Goal: Information Seeking & Learning: Learn about a topic

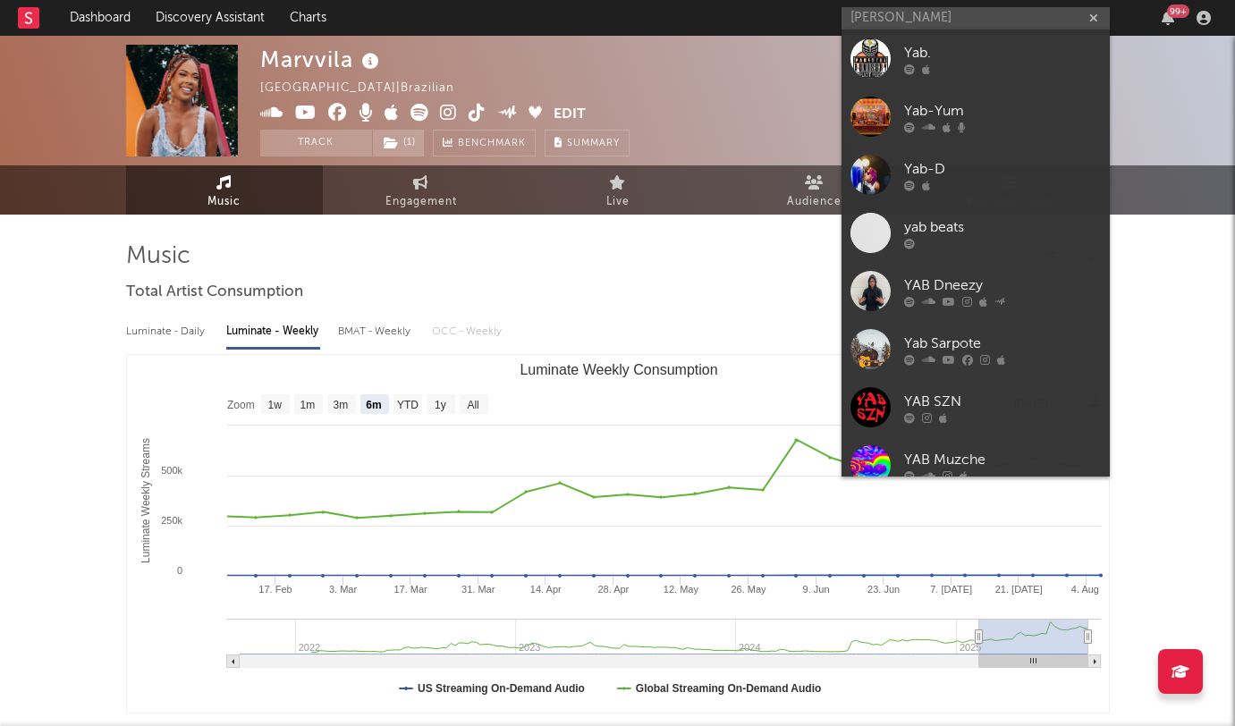
select select "6m"
type input "y"
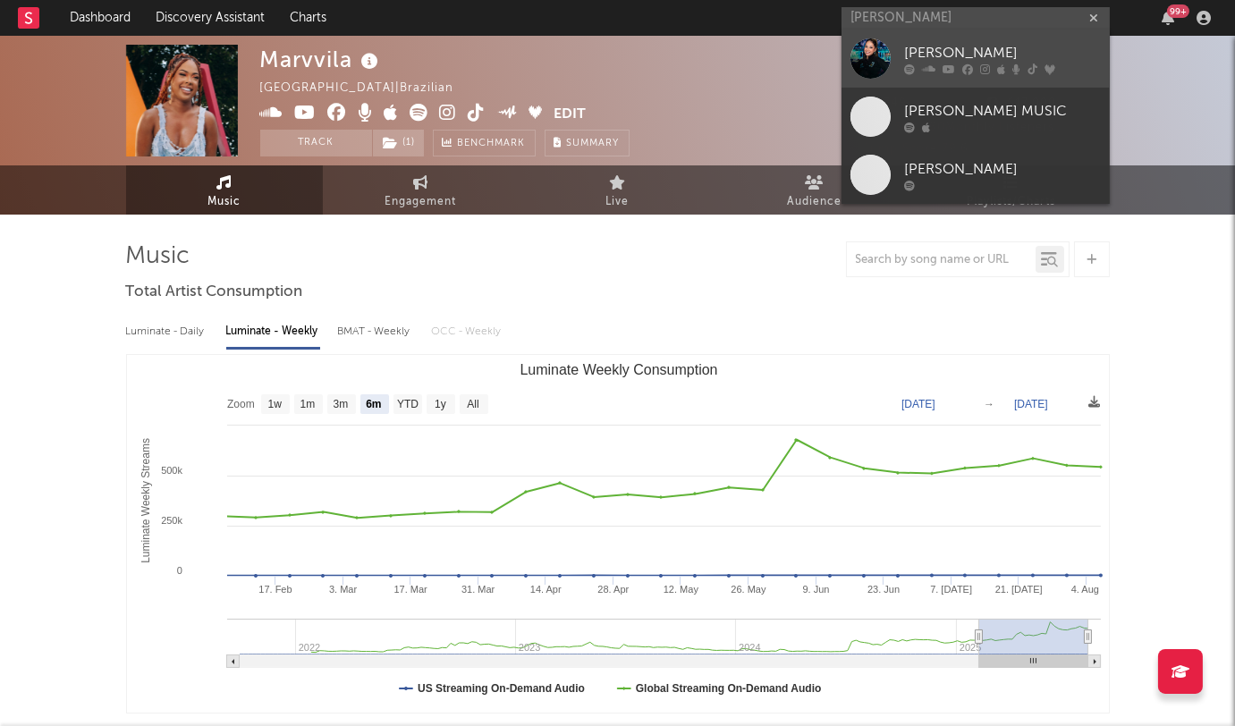
type input "[PERSON_NAME]"
click at [960, 48] on div "[PERSON_NAME]" at bounding box center [1002, 53] width 197 height 21
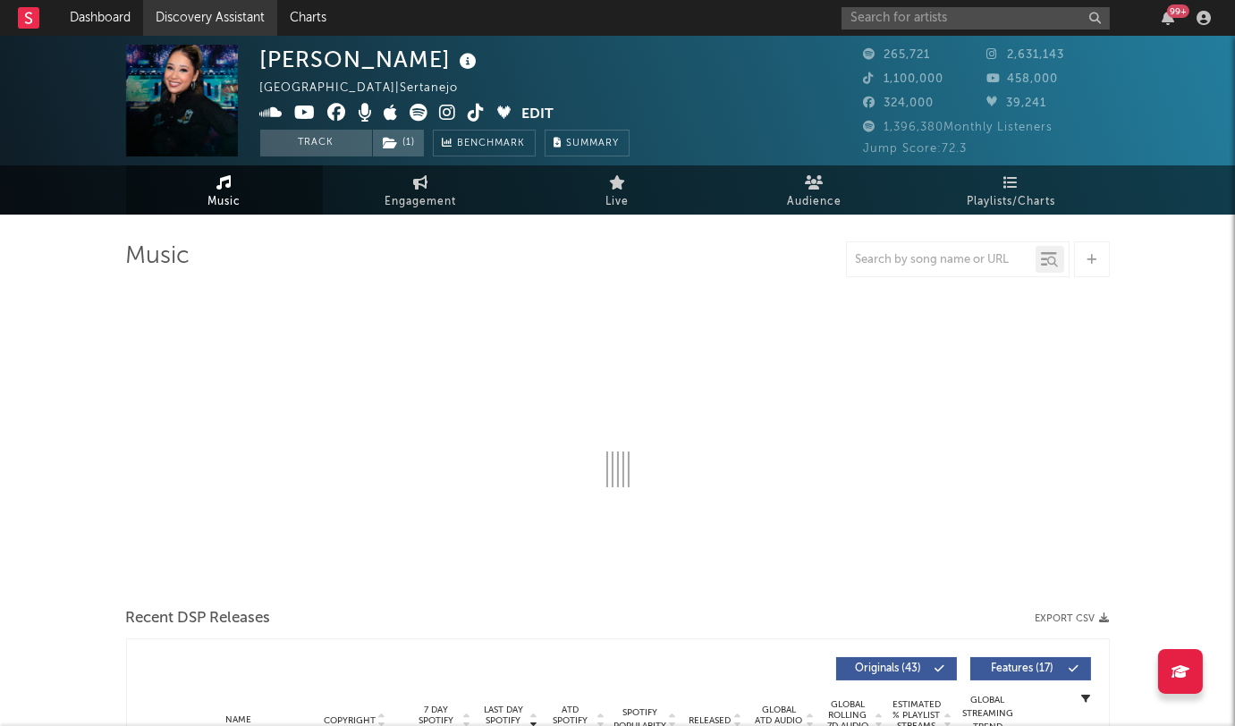
select select "6m"
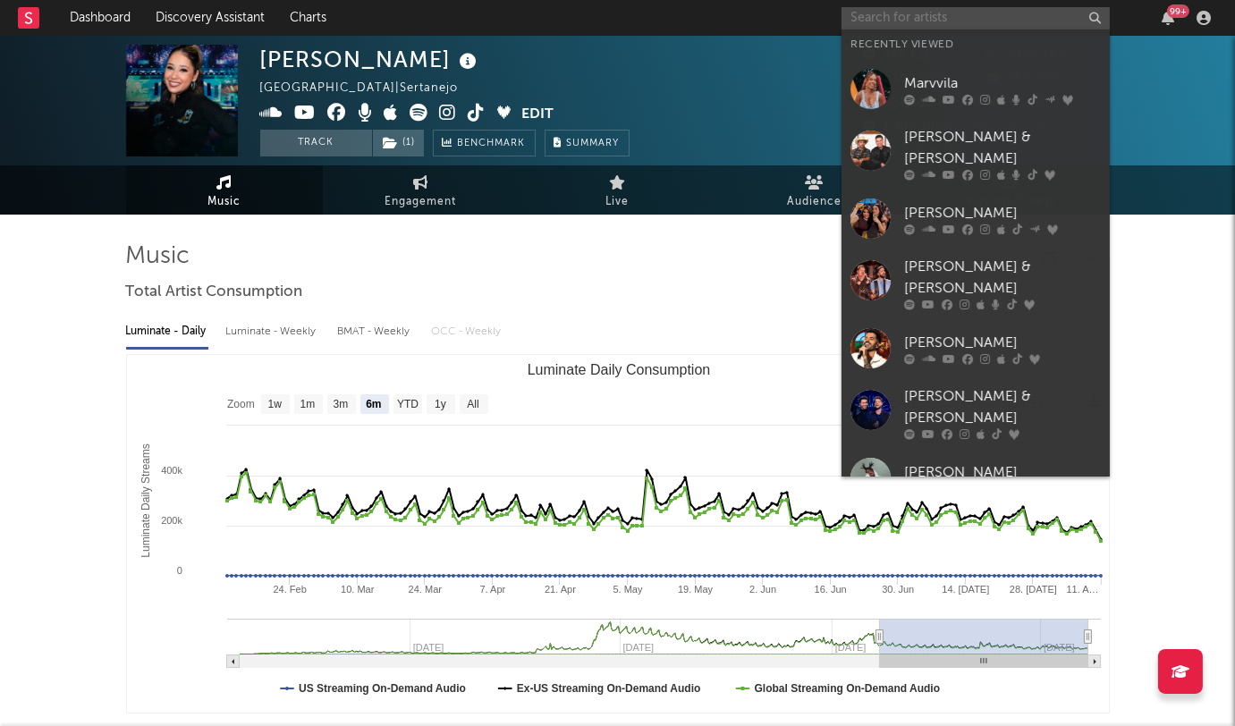
click at [873, 23] on input "text" at bounding box center [975, 18] width 268 height 22
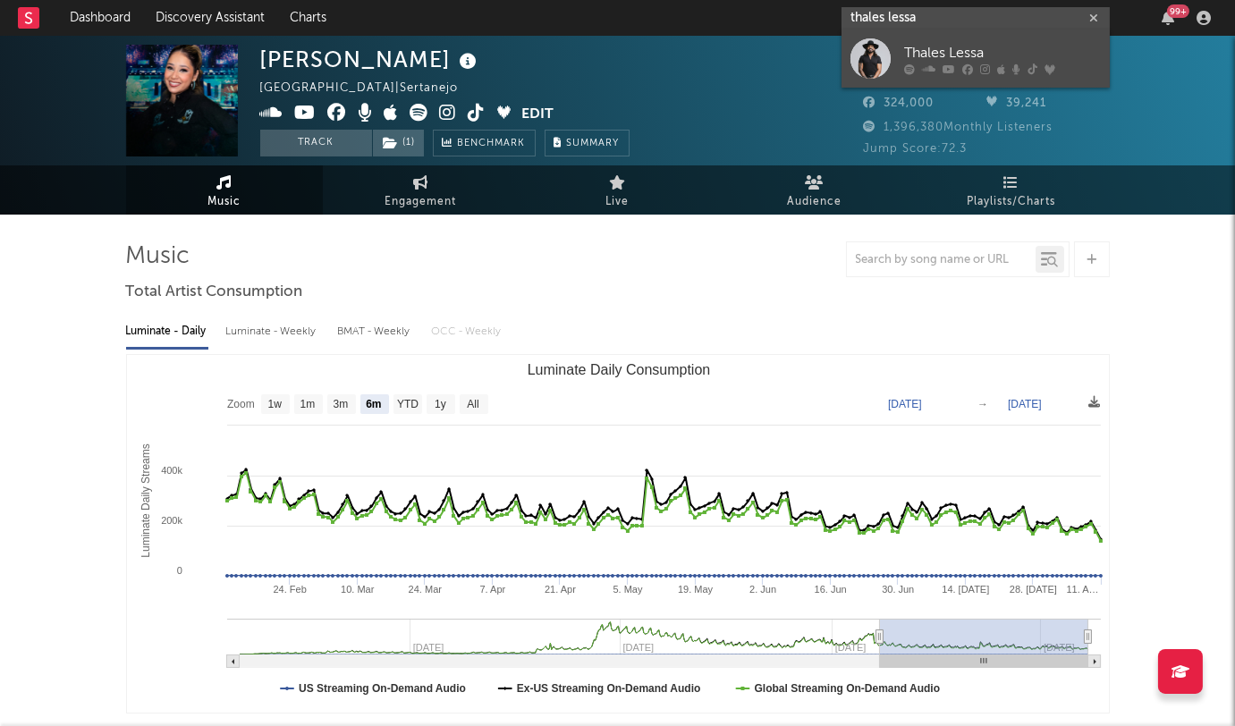
type input "thales lessa"
click at [911, 47] on div "Thales Lessa" at bounding box center [1002, 53] width 197 height 21
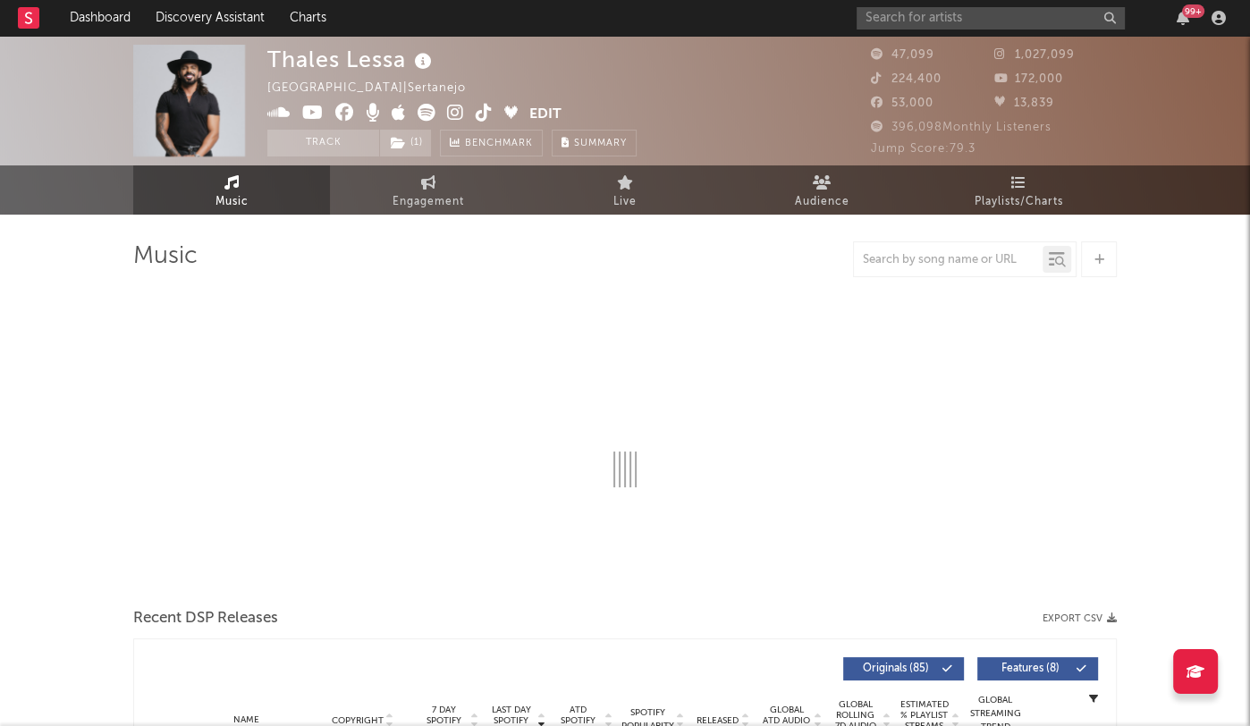
select select "6m"
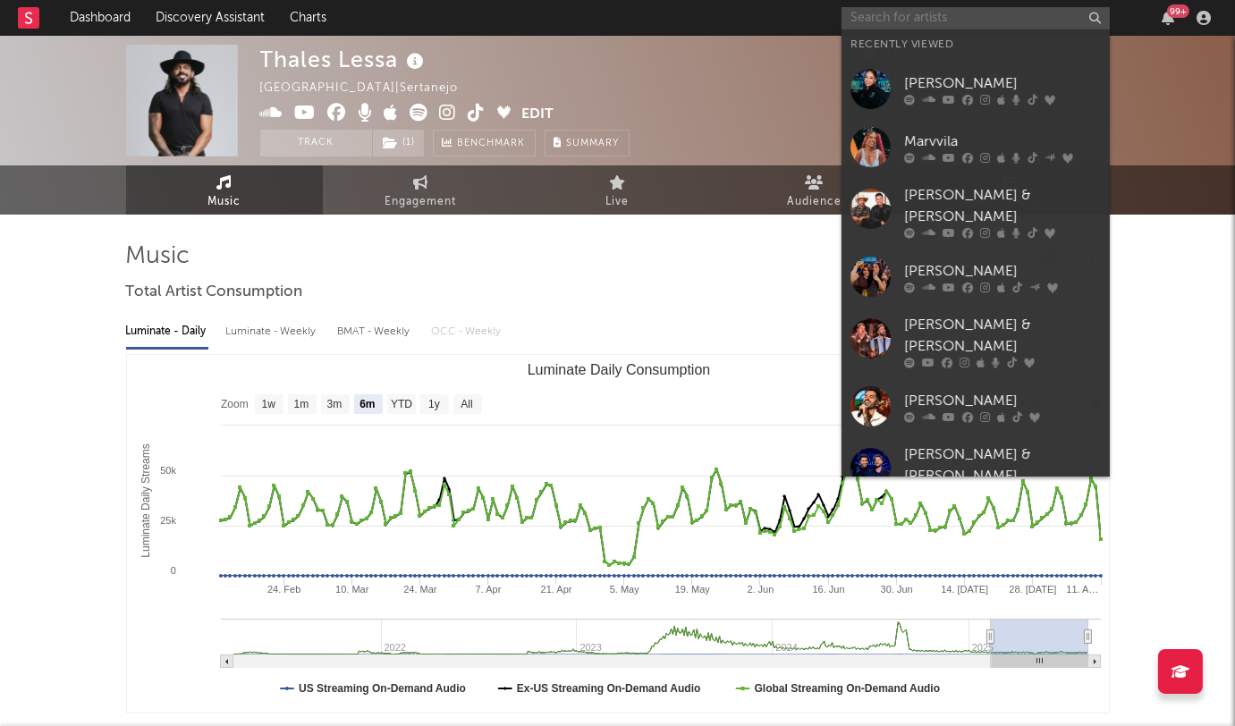
click at [912, 9] on input "text" at bounding box center [975, 18] width 268 height 22
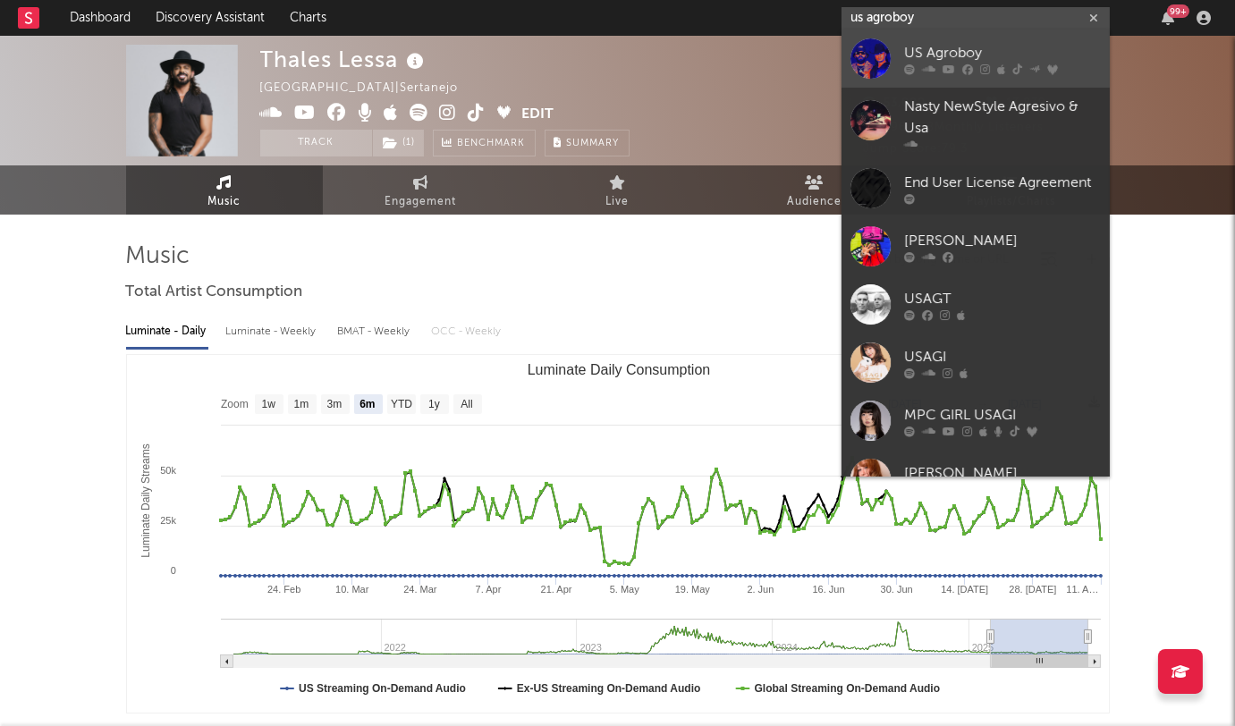
type input "us agroboy"
click at [923, 45] on div "US Agroboy" at bounding box center [1002, 53] width 197 height 21
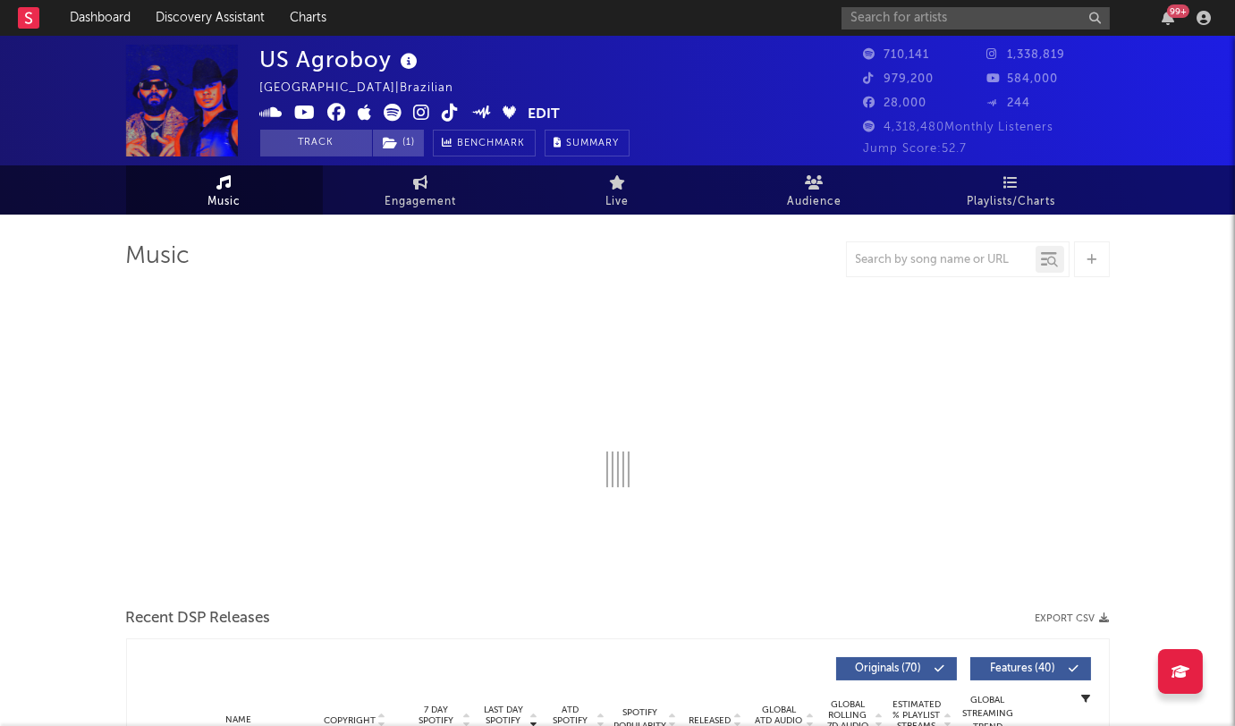
select select "6m"
